Goal: Task Accomplishment & Management: Manage account settings

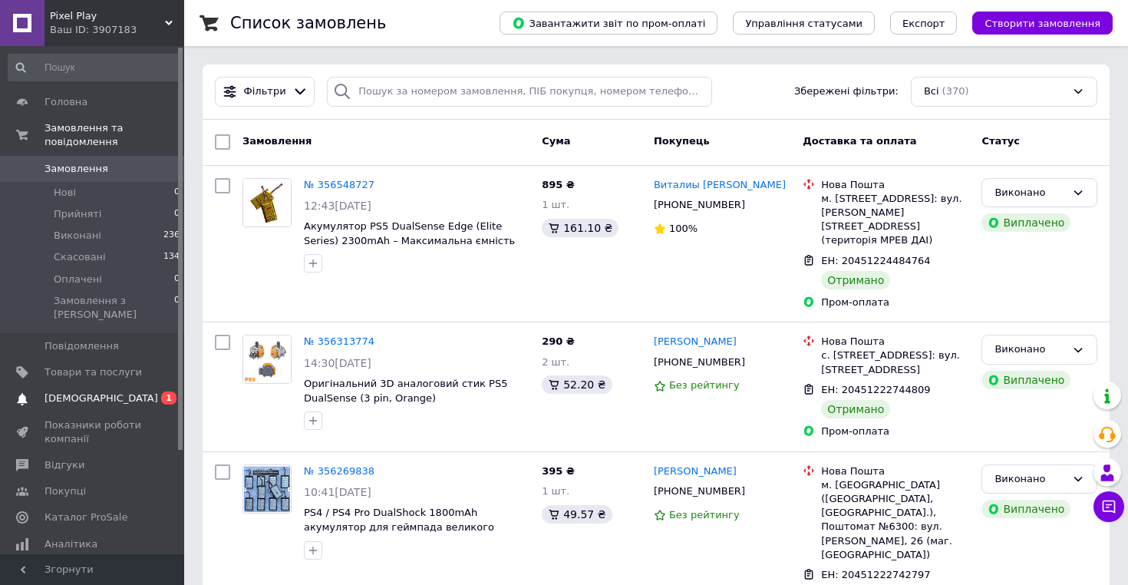
click at [85, 391] on span "[DEMOGRAPHIC_DATA]" at bounding box center [101, 398] width 114 height 14
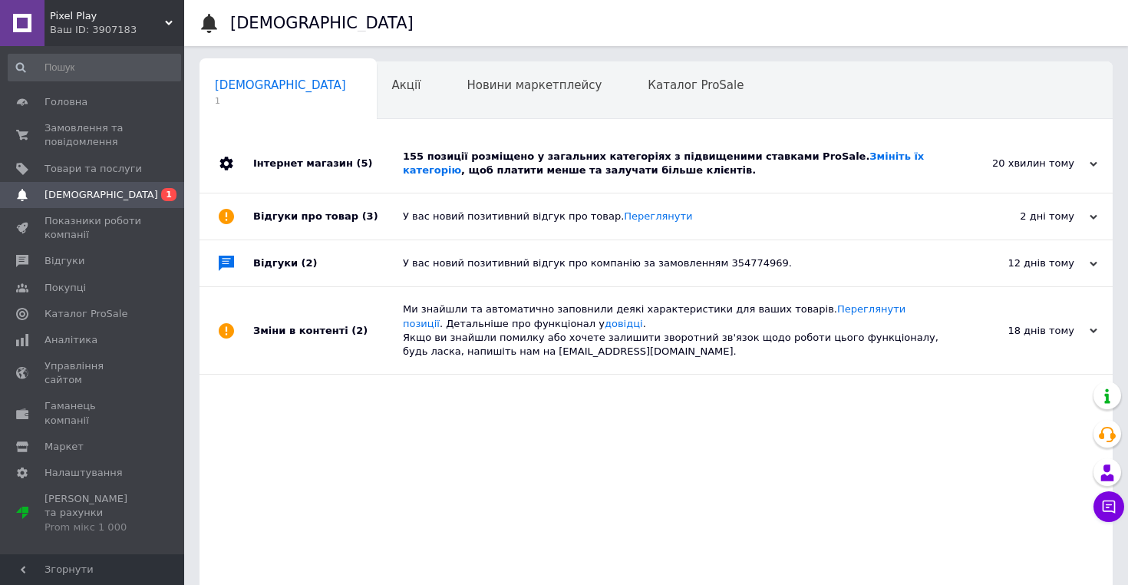
click at [415, 170] on div "155 позиції розміщено у загальних категоріях з підвищеними ставками ProSale. Зм…" at bounding box center [673, 164] width 541 height 28
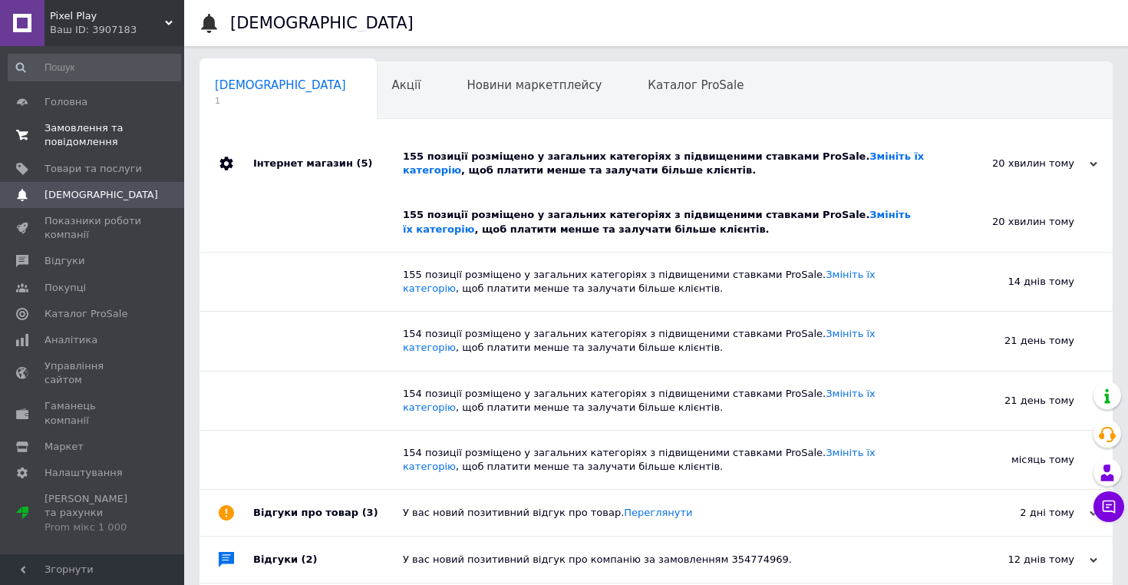
click at [80, 132] on span "Замовлення та повідомлення" at bounding box center [92, 135] width 97 height 28
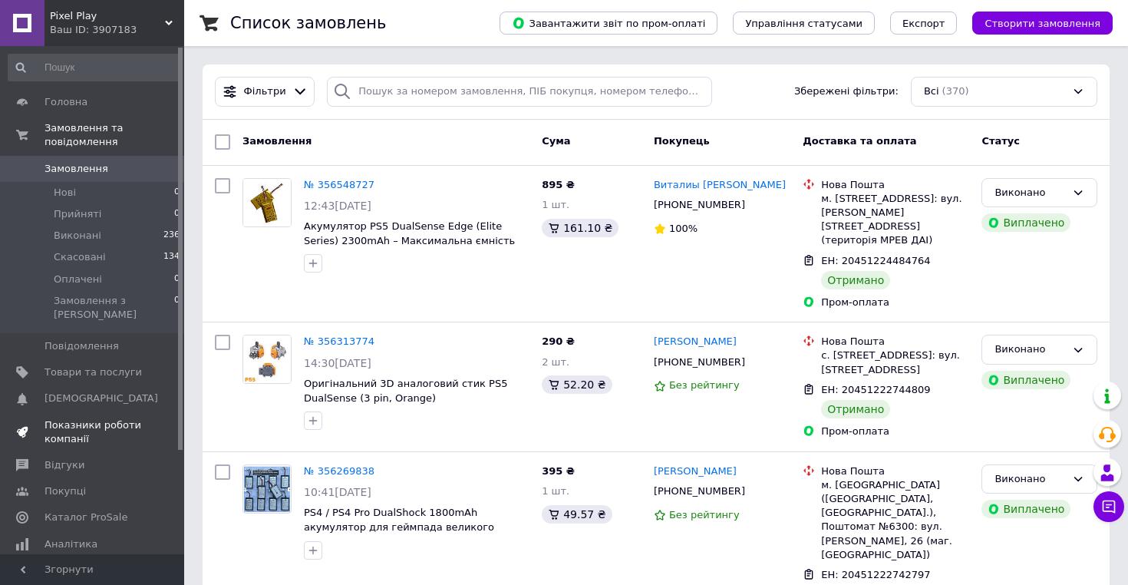
click at [74, 423] on span "Показники роботи компанії" at bounding box center [92, 432] width 97 height 28
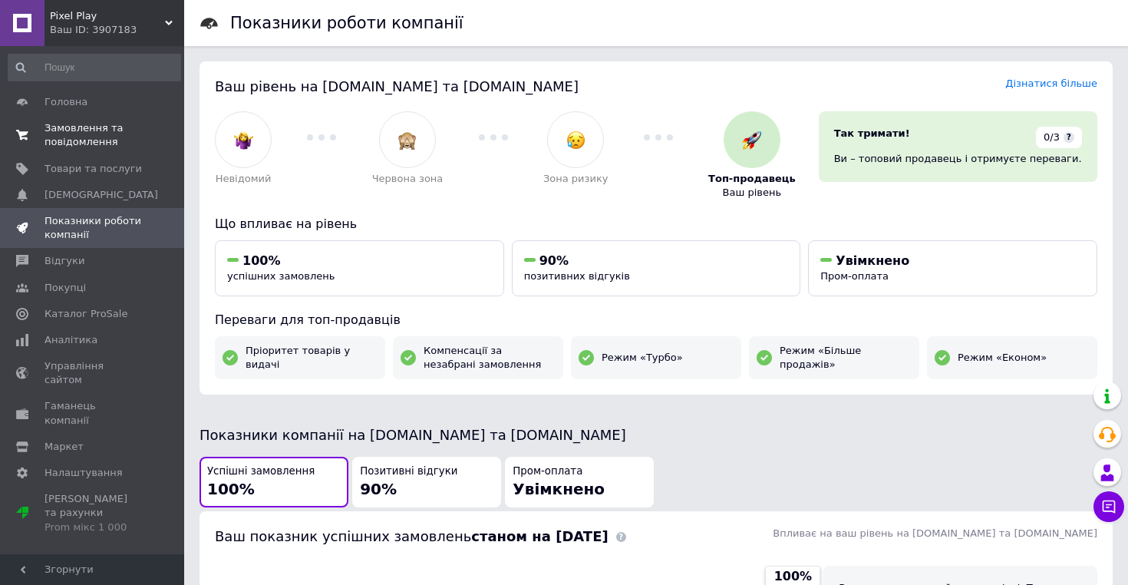
click at [111, 127] on span "Замовлення та повідомлення" at bounding box center [92, 135] width 97 height 28
